Goal: Task Accomplishment & Management: Manage account settings

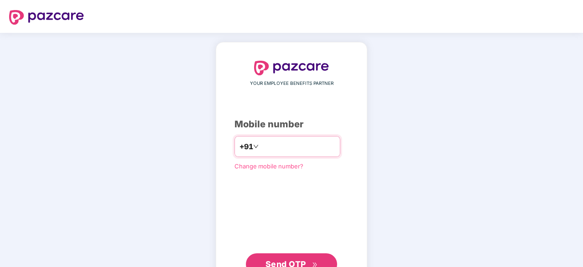
click at [270, 151] on input "number" at bounding box center [298, 146] width 75 height 15
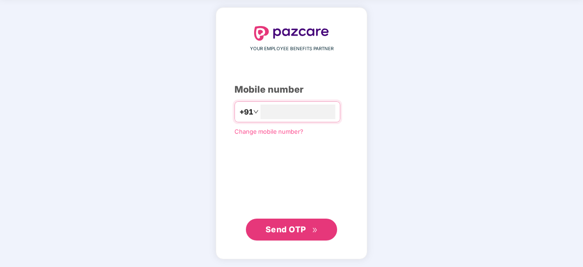
type input "**********"
click at [285, 227] on span "Send OTP" at bounding box center [286, 229] width 41 height 10
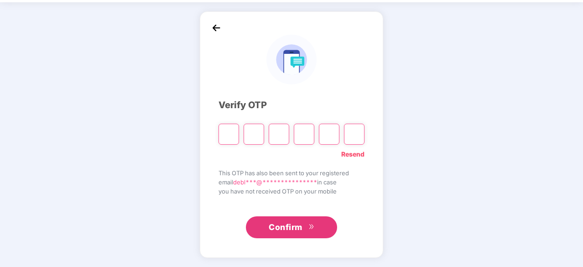
scroll to position [30, 0]
type input "*"
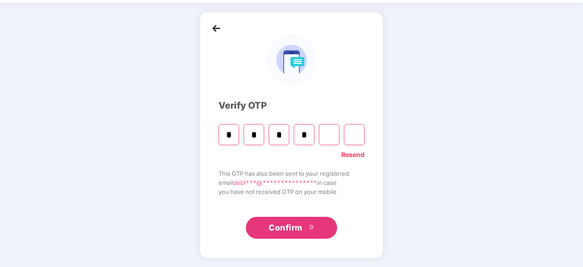
type input "*"
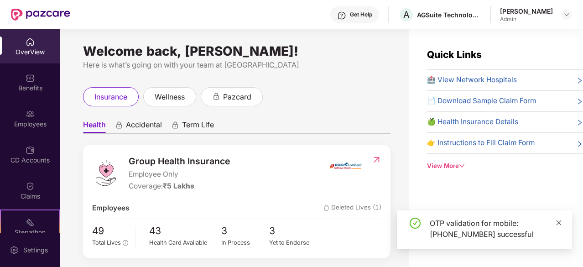
click at [558, 223] on icon "close" at bounding box center [559, 222] width 5 height 5
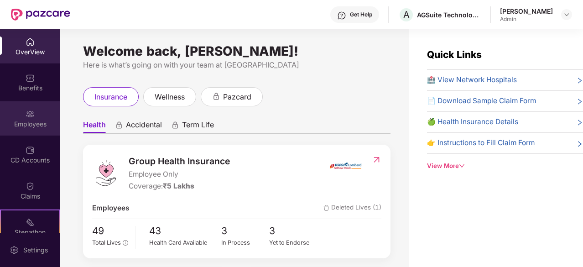
click at [31, 125] on div "Employees" at bounding box center [30, 124] width 60 height 9
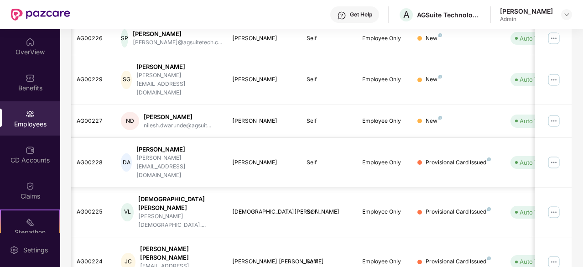
scroll to position [172, 0]
click at [551, 156] on img at bounding box center [554, 163] width 15 height 15
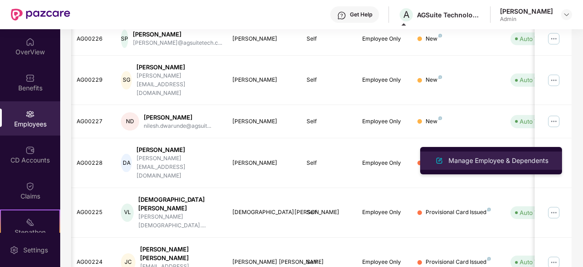
click at [518, 155] on li "Manage Employee & Dependents" at bounding box center [491, 160] width 142 height 18
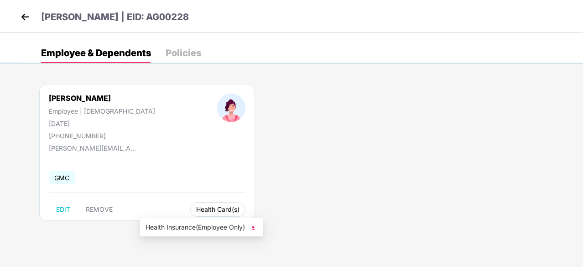
click at [190, 202] on button "Health Card(s)" at bounding box center [217, 209] width 55 height 15
click at [196, 230] on span "Health Insurance(Employee Only)" at bounding box center [202, 227] width 112 height 10
click at [196, 208] on span "Health Card(s)" at bounding box center [217, 209] width 43 height 5
click at [184, 225] on span "Health Insurance(Employee Only)" at bounding box center [202, 227] width 112 height 10
click at [190, 214] on button "Health Card(s)" at bounding box center [217, 209] width 55 height 15
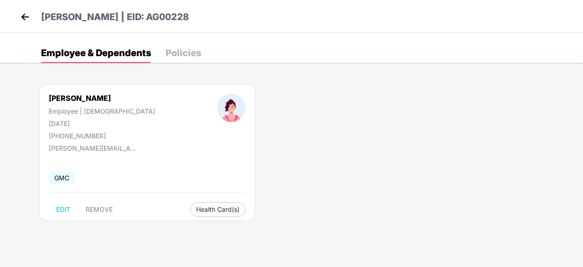
click at [25, 11] on img at bounding box center [25, 17] width 14 height 14
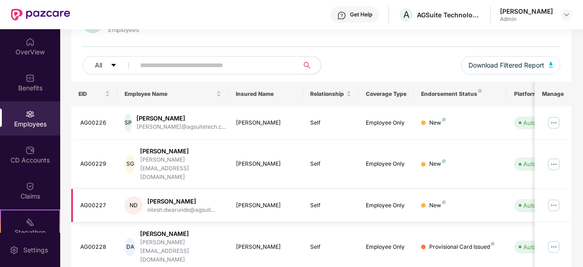
scroll to position [0, 1]
